Goal: Information Seeking & Learning: Learn about a topic

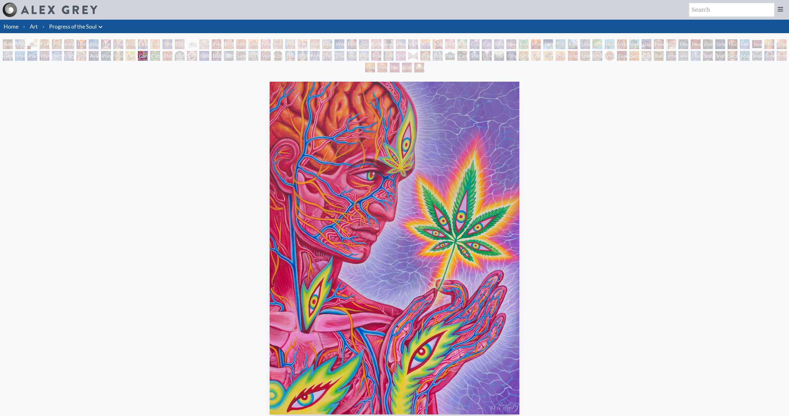
scroll to position [1, 0]
click at [264, 44] on div "New Family" at bounding box center [266, 44] width 10 height 10
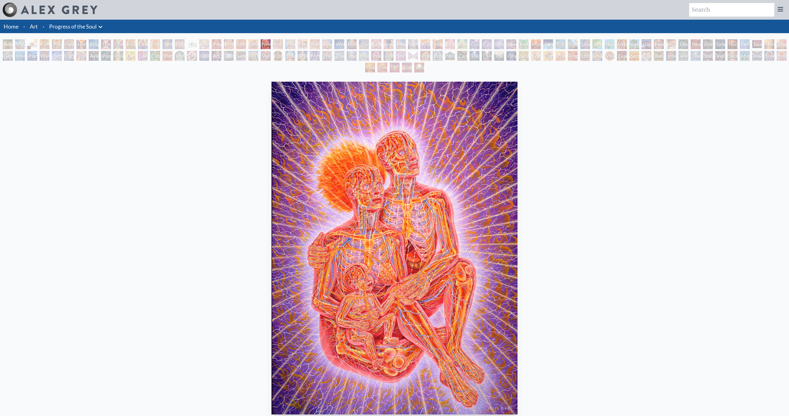
click at [237, 41] on div "Nursing" at bounding box center [241, 44] width 10 height 10
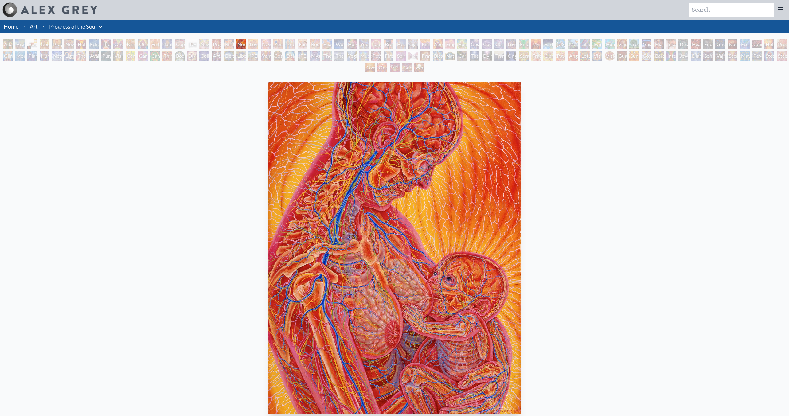
click at [232, 43] on div "Birth" at bounding box center [229, 44] width 10 height 10
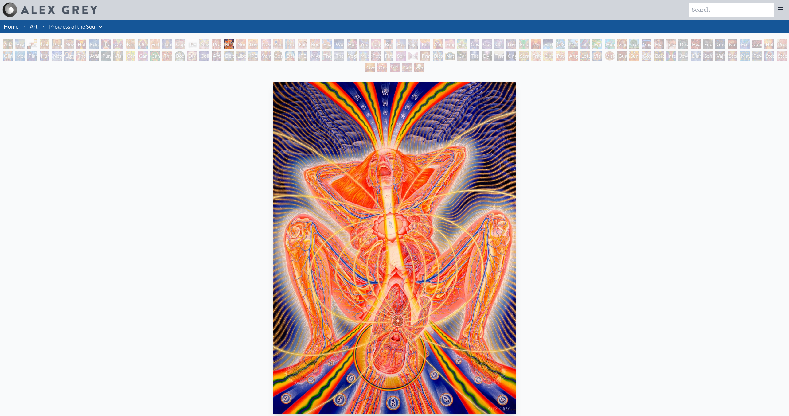
click at [222, 43] on div "Adam & Eve Visionary Origin of Language Body, Mind, Spirit Contemplation Prayin…" at bounding box center [394, 56] width 789 height 35
click at [216, 44] on div "Pregnancy" at bounding box center [217, 44] width 10 height 10
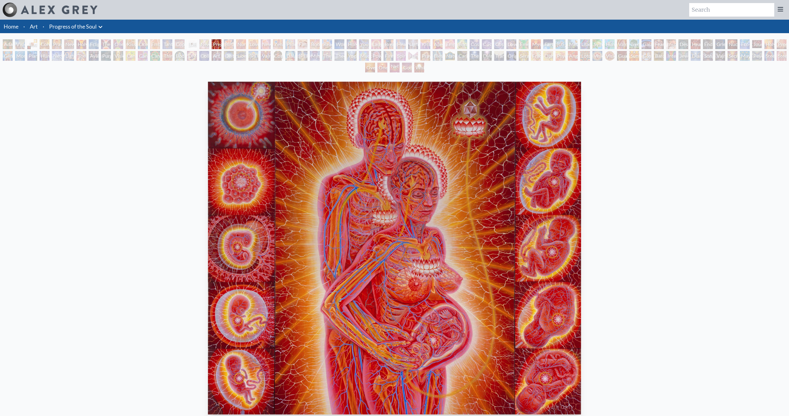
click at [209, 45] on div "Newborn" at bounding box center [204, 44] width 10 height 10
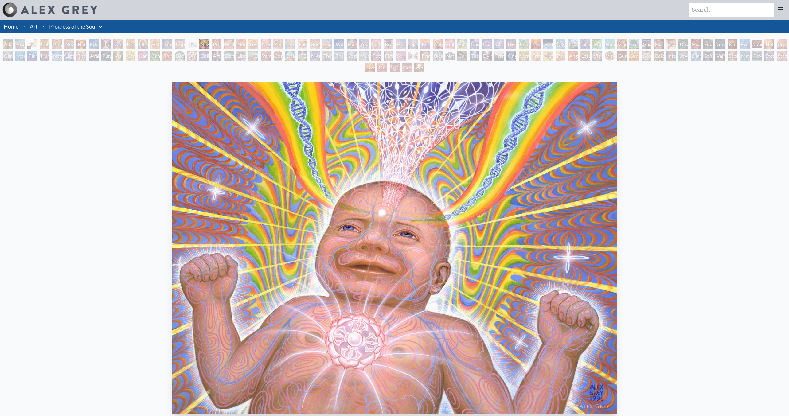
click at [197, 43] on div "[DEMOGRAPHIC_DATA] Embryo" at bounding box center [192, 44] width 10 height 10
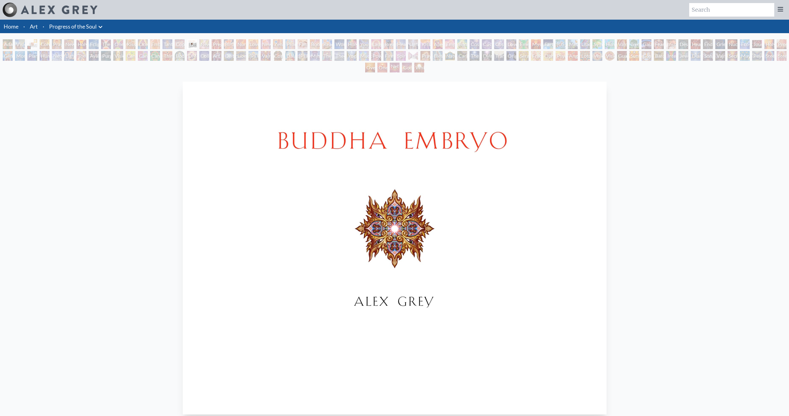
click at [187, 43] on div "Adam & Eve Visionary Origin of Language Body, Mind, Spirit Contemplation Prayin…" at bounding box center [394, 56] width 789 height 35
click at [179, 44] on div "Copulating" at bounding box center [180, 44] width 10 height 10
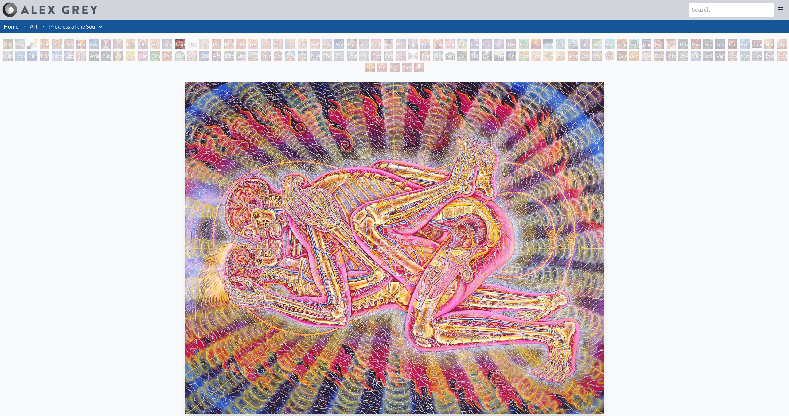
click at [168, 45] on div "Tantra" at bounding box center [168, 44] width 10 height 10
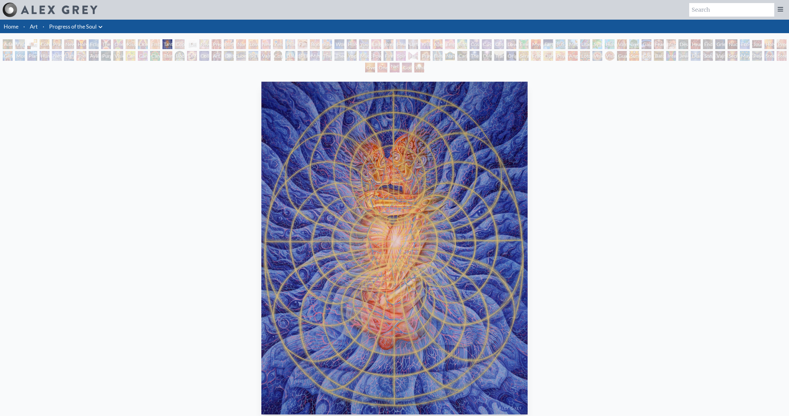
click at [155, 43] on div "Embracing" at bounding box center [155, 44] width 10 height 10
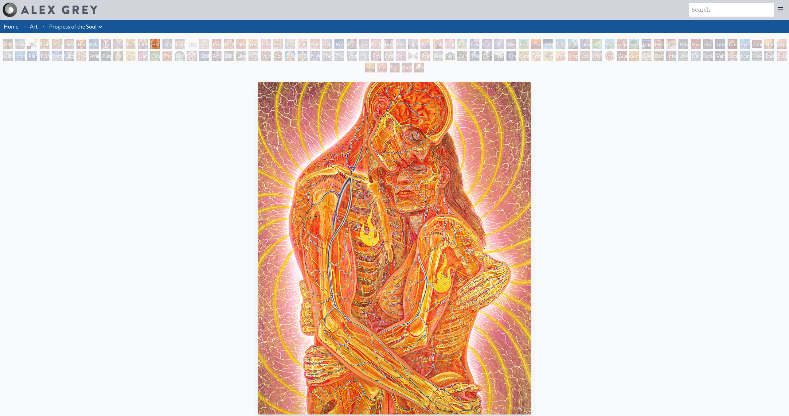
click at [144, 43] on div "Ocean of Love Bliss" at bounding box center [143, 44] width 10 height 10
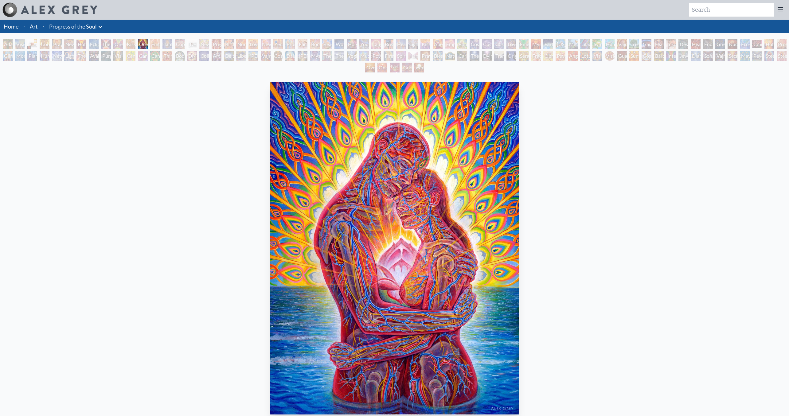
click at [134, 43] on div "Kissing" at bounding box center [131, 44] width 10 height 10
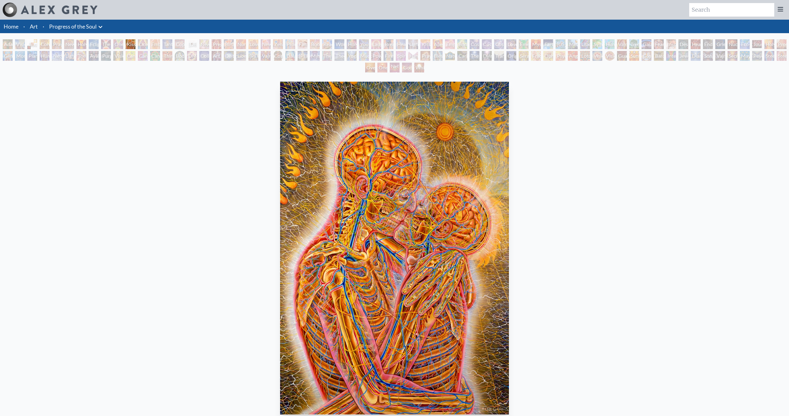
click at [119, 48] on div "One Taste" at bounding box center [118, 44] width 10 height 10
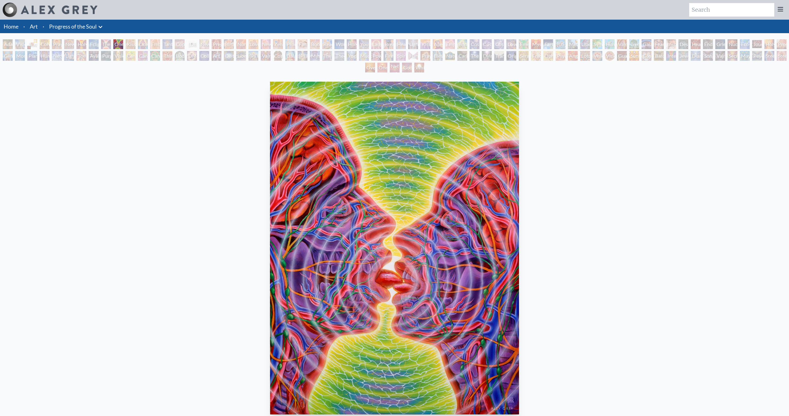
click at [111, 45] on div "The Kiss" at bounding box center [106, 44] width 10 height 10
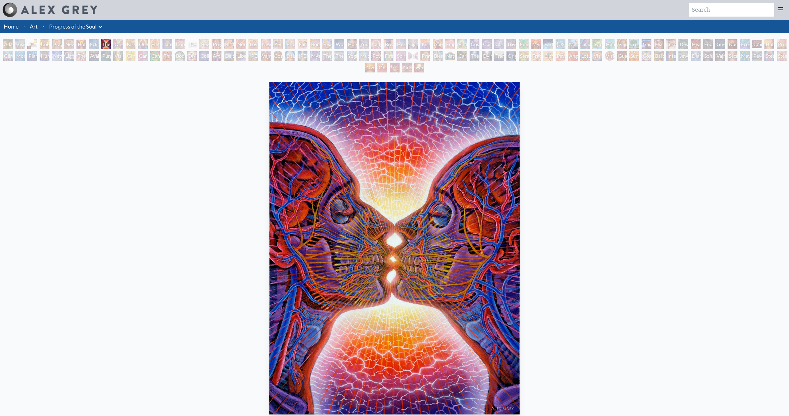
click at [99, 45] on div "Eclipse" at bounding box center [94, 44] width 10 height 10
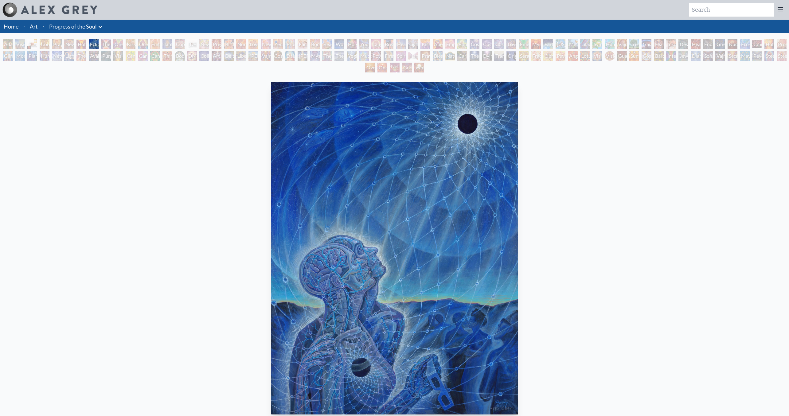
click at [80, 45] on div "Holy Grail" at bounding box center [82, 44] width 10 height 10
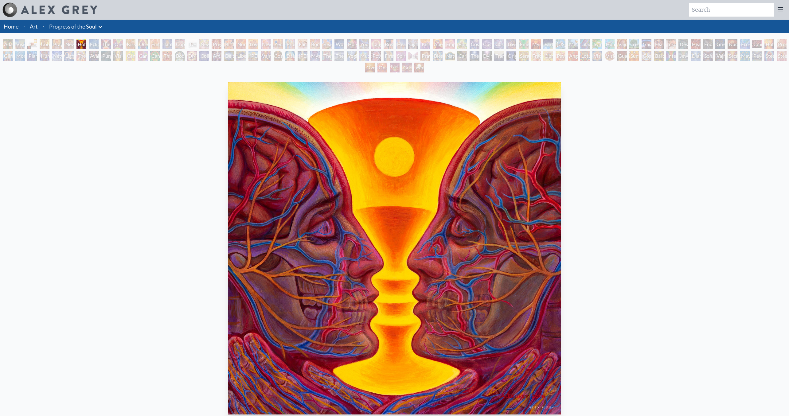
click at [74, 45] on div "New Man New Woman" at bounding box center [69, 44] width 10 height 10
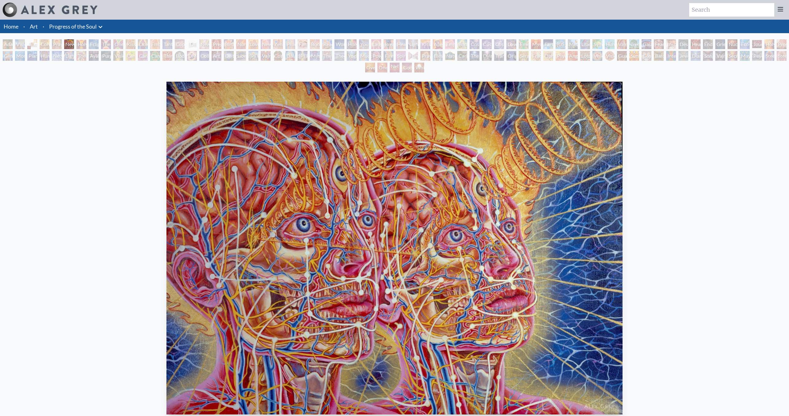
click at [59, 43] on div "Praying" at bounding box center [57, 44] width 10 height 10
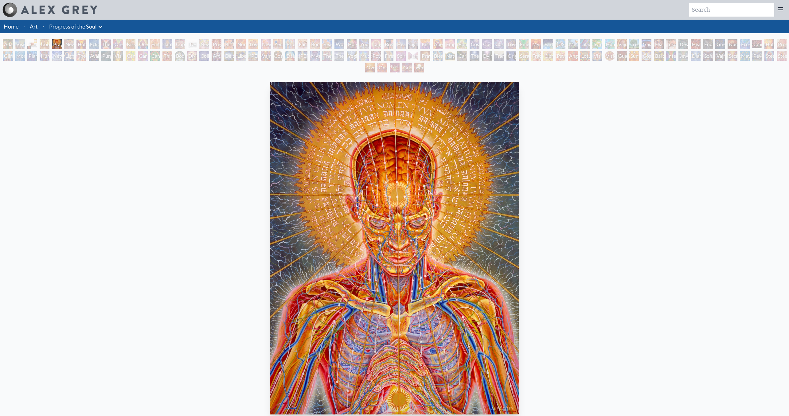
click at [37, 45] on div "Body, Mind, Spirit" at bounding box center [32, 44] width 10 height 10
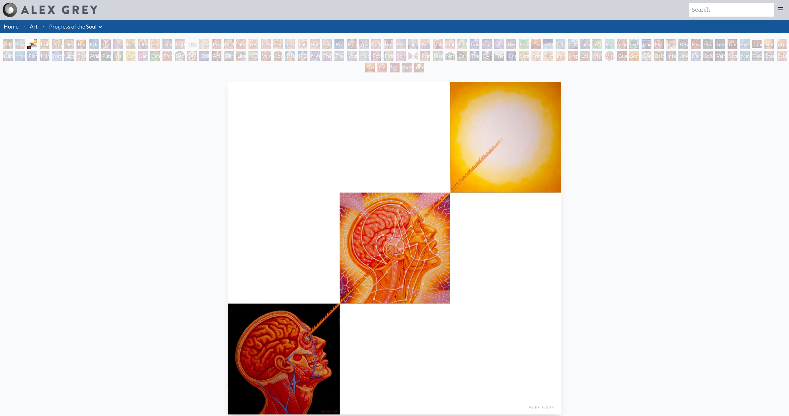
click at [57, 28] on link "Progress of the Soul" at bounding box center [73, 26] width 48 height 9
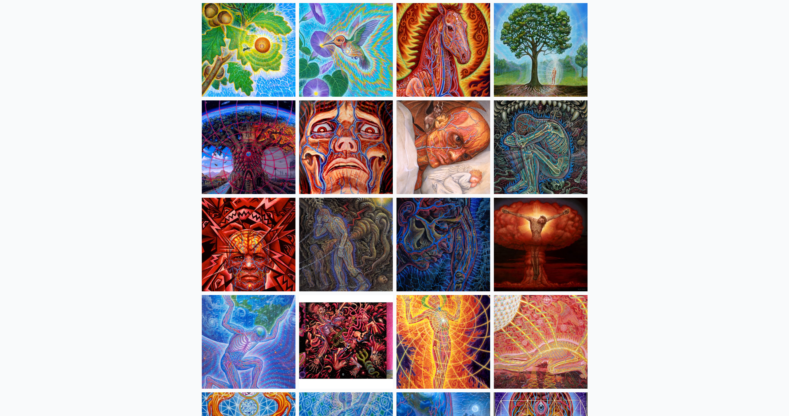
scroll to position [1240, 0]
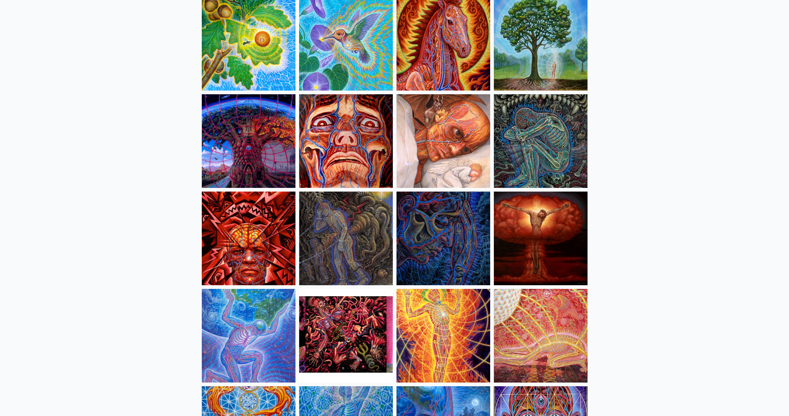
click at [361, 257] on img at bounding box center [346, 239] width 94 height 94
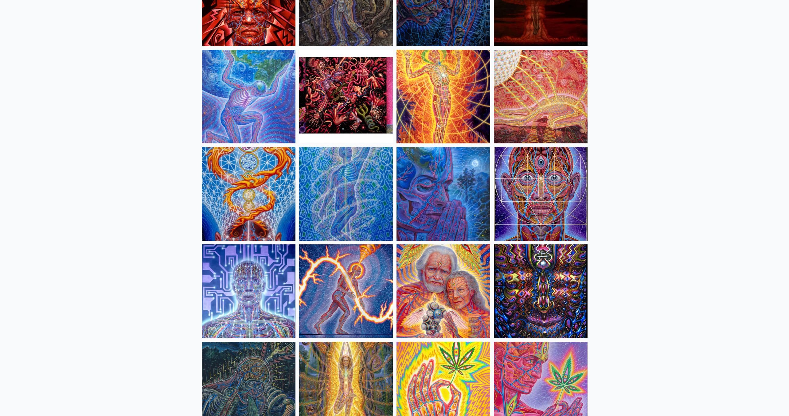
scroll to position [1481, 0]
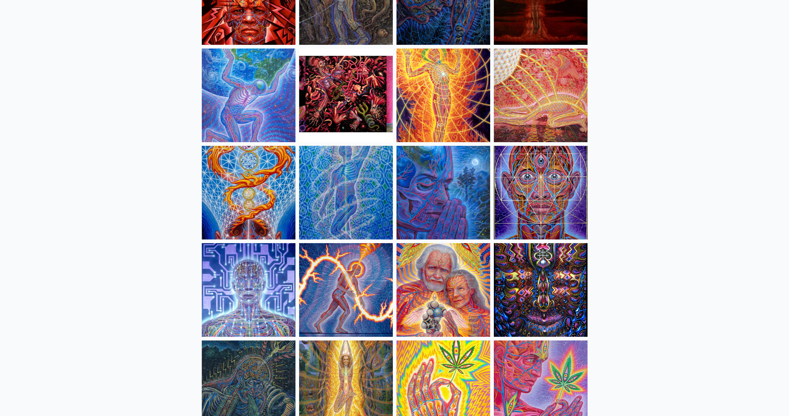
click at [454, 313] on img at bounding box center [444, 290] width 94 height 94
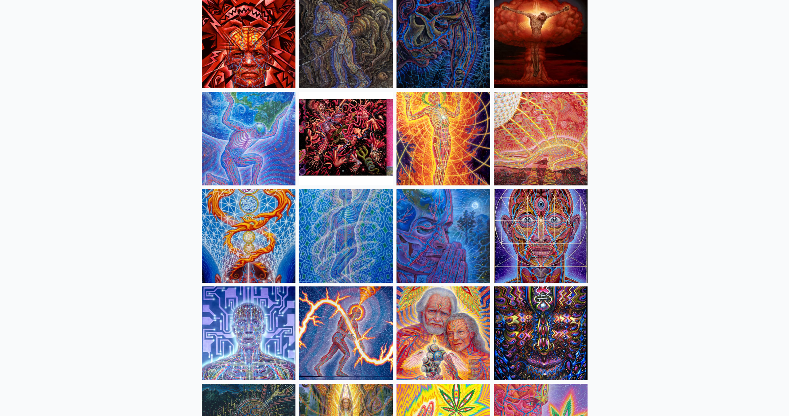
scroll to position [1412, 0]
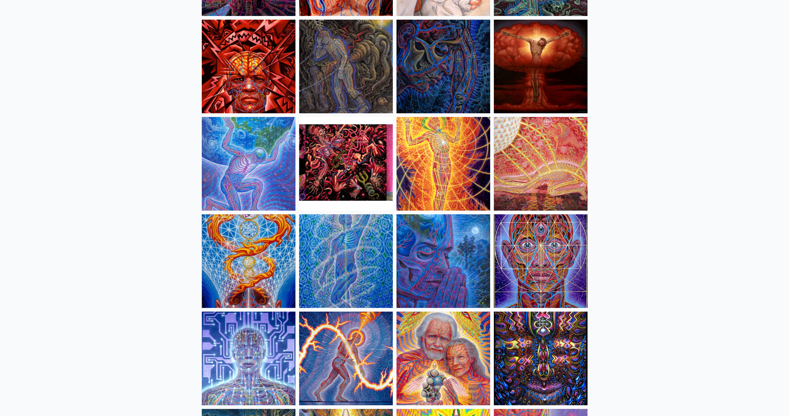
click at [532, 182] on img at bounding box center [541, 164] width 94 height 94
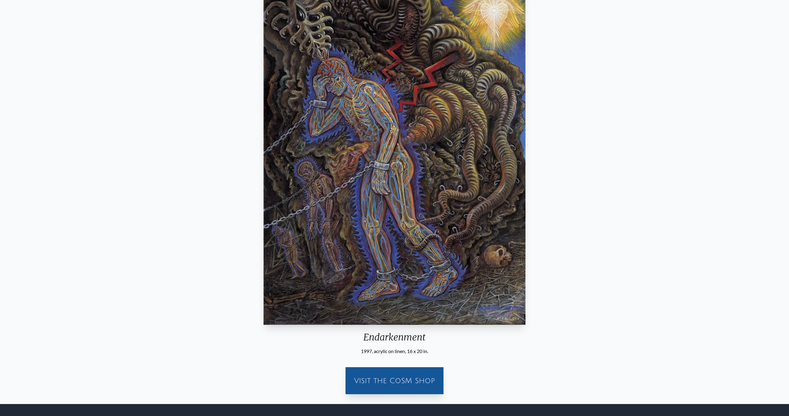
scroll to position [61, 0]
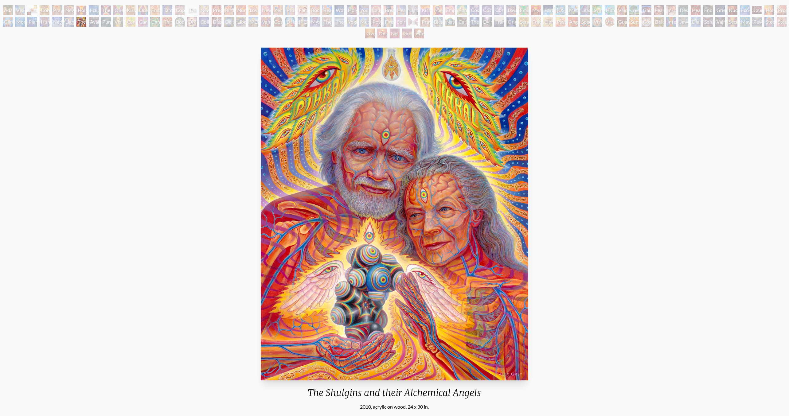
scroll to position [70, 0]
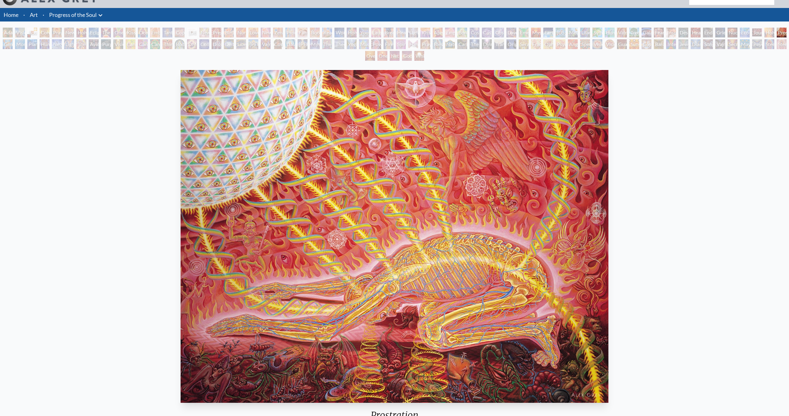
scroll to position [128, 0]
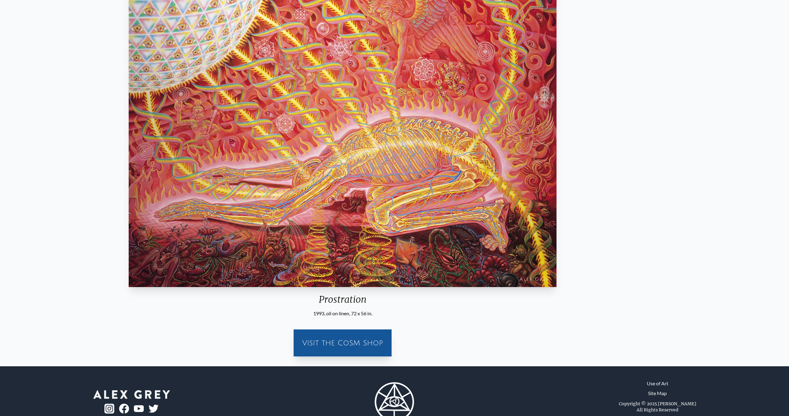
click at [367, 293] on div "Prostration 1993, oil on linen, 72 x 56 in." at bounding box center [342, 135] width 433 height 366
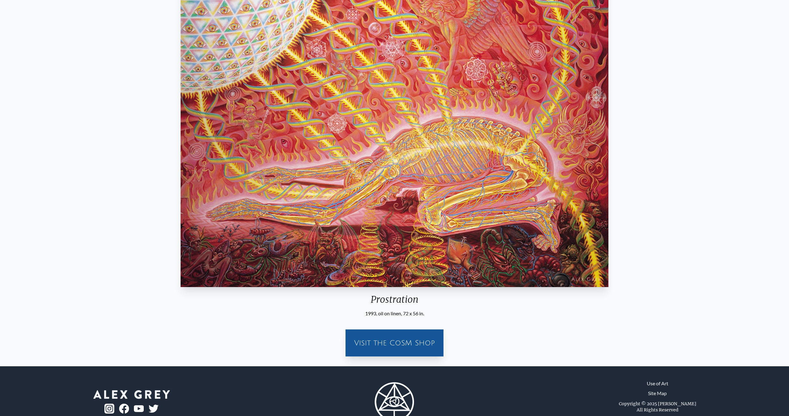
click at [398, 300] on div "Prostration" at bounding box center [394, 302] width 433 height 16
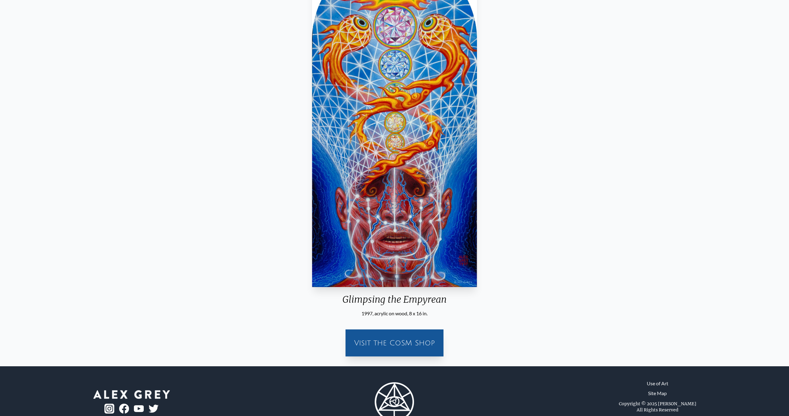
click at [167, 264] on div "Glimpsing the Empyrean 1997, acrylic on wood, 8 x 16 in. Visit the CoSM Shop" at bounding box center [394, 157] width 779 height 410
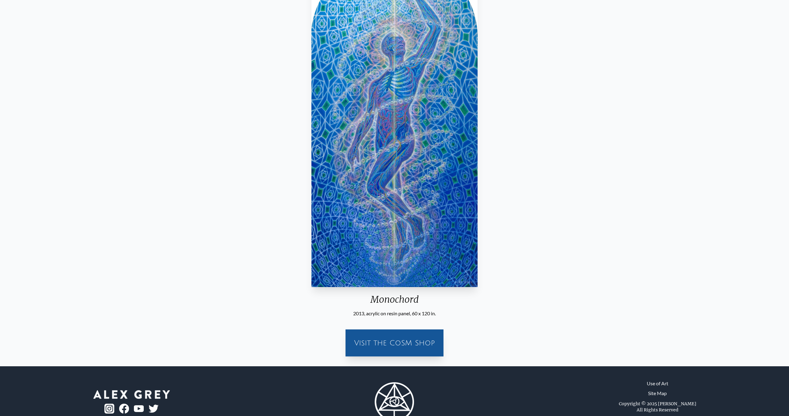
click at [522, 203] on div "Monochord 2013, acrylic on resin panel, 60 x 120 in. Visit the CoSM Shop" at bounding box center [394, 157] width 779 height 410
click at [445, 221] on img "66 / 133" at bounding box center [395, 120] width 166 height 333
click at [398, 294] on div "Monochord" at bounding box center [394, 302] width 171 height 16
click at [397, 300] on div "Monochord" at bounding box center [394, 302] width 171 height 16
click at [364, 301] on div "Monochord" at bounding box center [394, 302] width 171 height 16
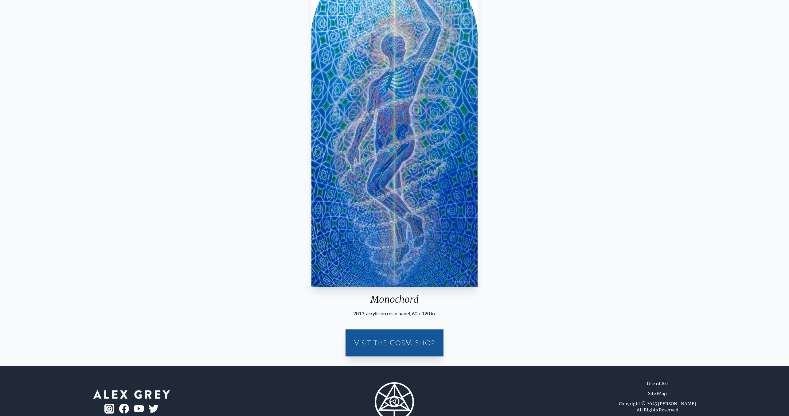
click at [334, 294] on div "Monochord 2013, acrylic on resin panel, 60 x 120 in." at bounding box center [394, 135] width 171 height 366
click at [338, 300] on div "Monochord" at bounding box center [394, 302] width 171 height 16
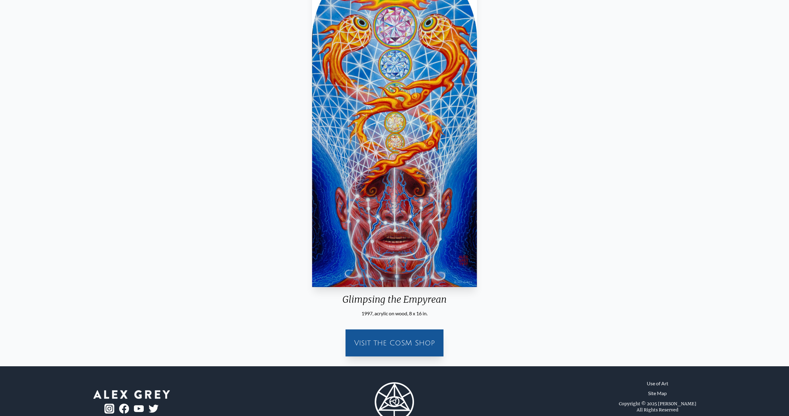
click at [340, 304] on div "Glimpsing the Empyrean 1997, acrylic on wood, 8 x 16 in. Visit the CoSM Shop" at bounding box center [394, 157] width 779 height 410
click at [335, 301] on div "Glimpsing the Empyrean" at bounding box center [395, 302] width 170 height 16
click at [329, 297] on div "Glimpsing the Empyrean" at bounding box center [395, 302] width 170 height 16
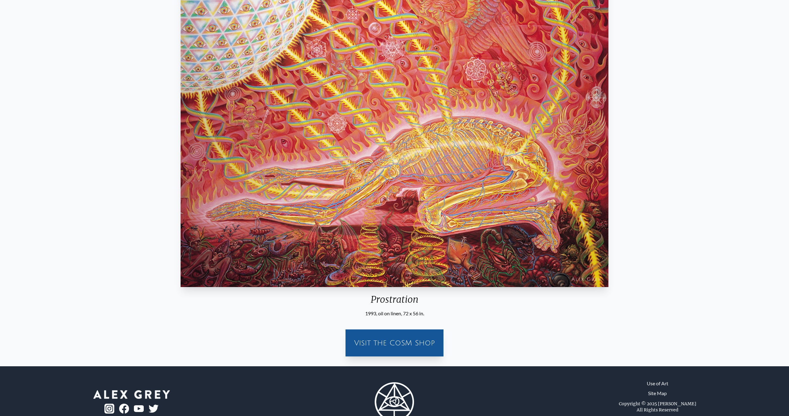
click at [412, 300] on div "Prostration" at bounding box center [394, 302] width 433 height 16
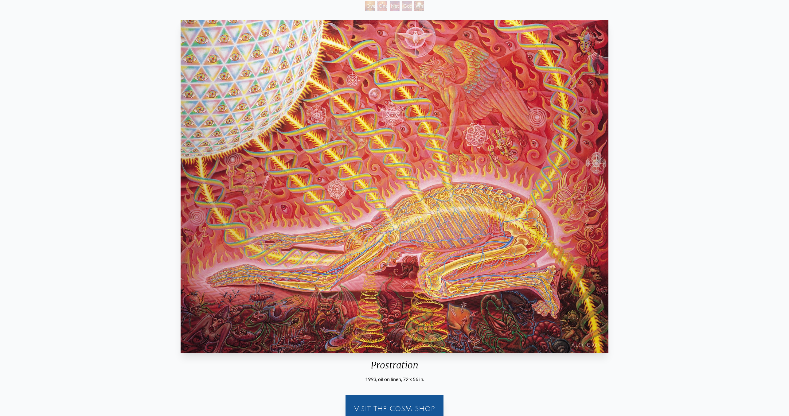
scroll to position [3, 0]
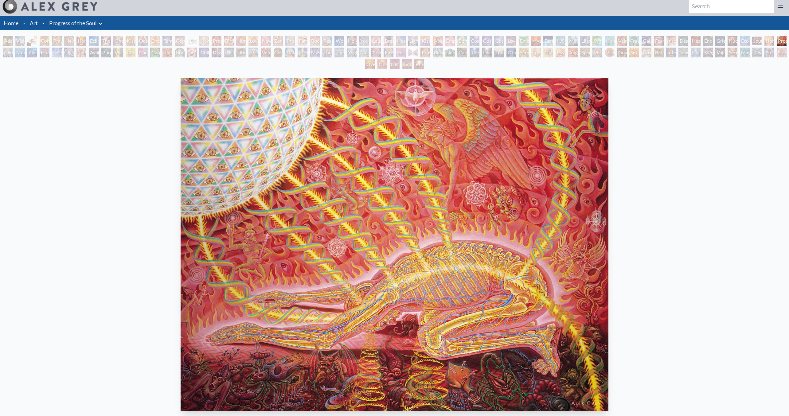
click at [94, 26] on link "Progress of the Soul" at bounding box center [73, 23] width 48 height 9
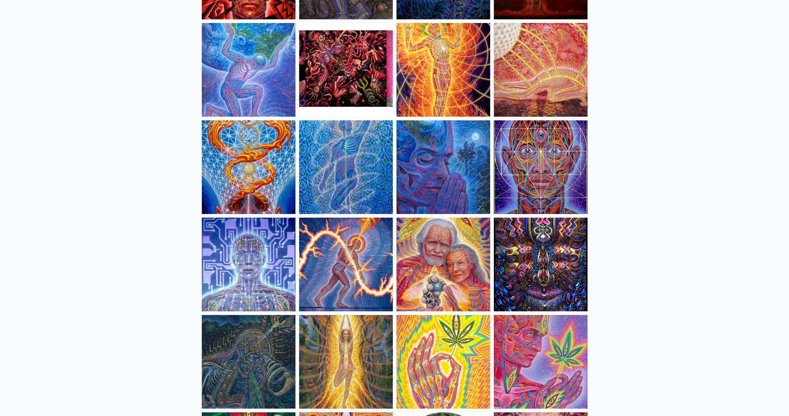
scroll to position [1718, 0]
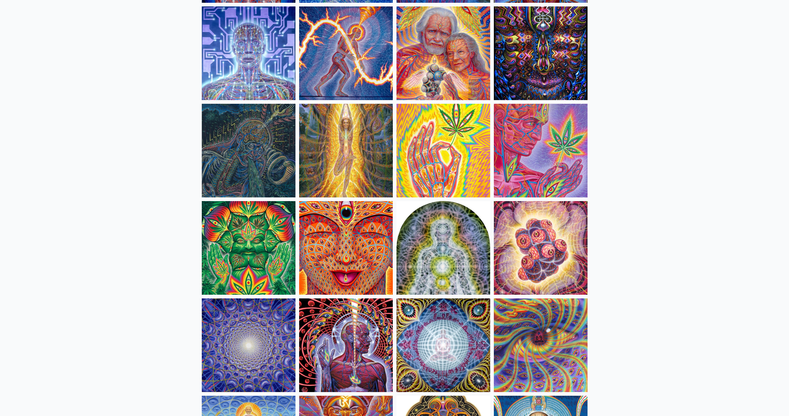
click at [223, 168] on img at bounding box center [249, 151] width 94 height 94
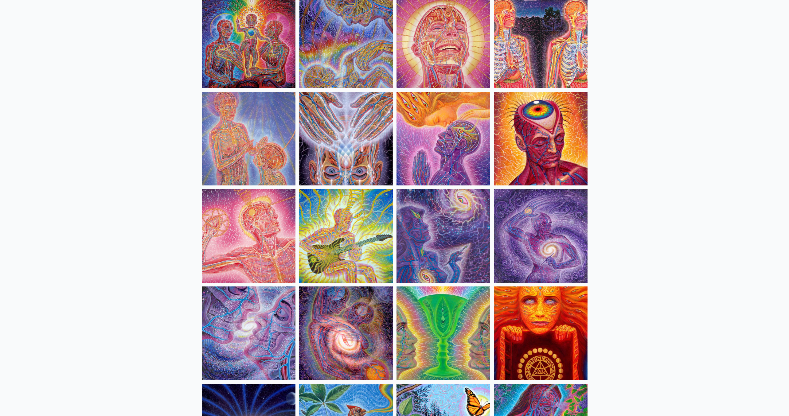
scroll to position [802, 0]
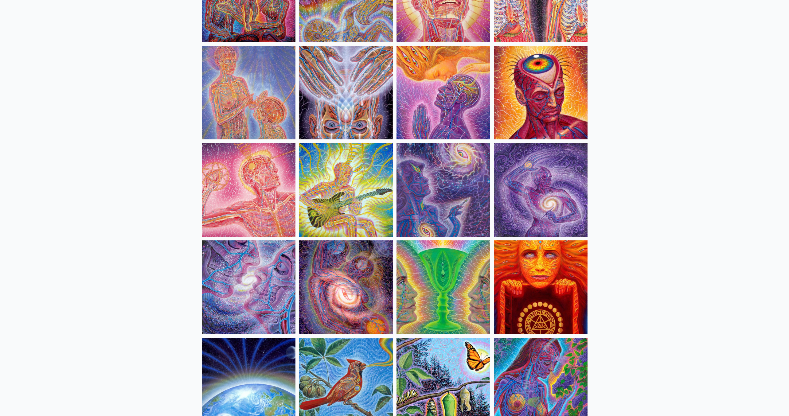
click at [473, 306] on img at bounding box center [444, 288] width 94 height 94
